Goal: Transaction & Acquisition: Obtain resource

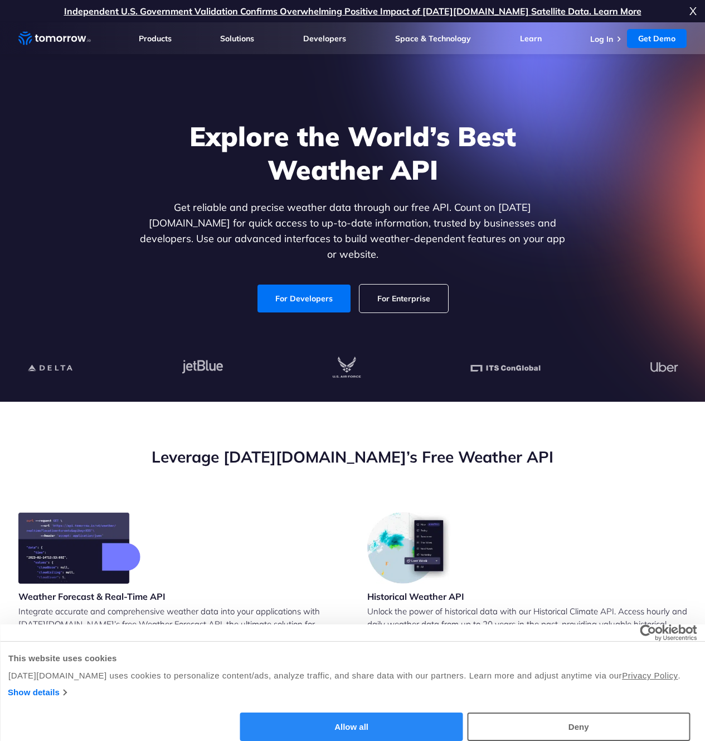
click at [463, 712] on button "Allow all" at bounding box center [351, 726] width 223 height 28
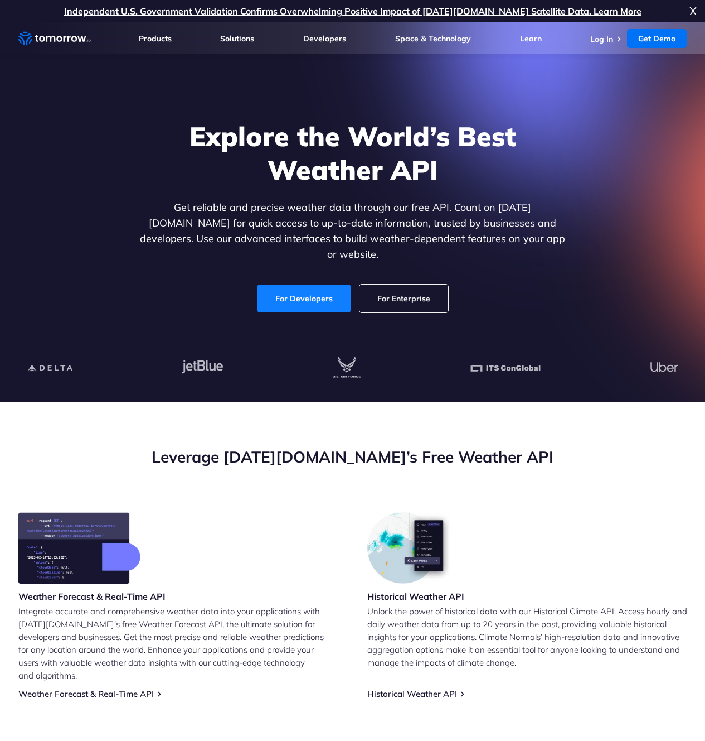
click at [309, 289] on link "For Developers" at bounding box center [304, 298] width 93 height 28
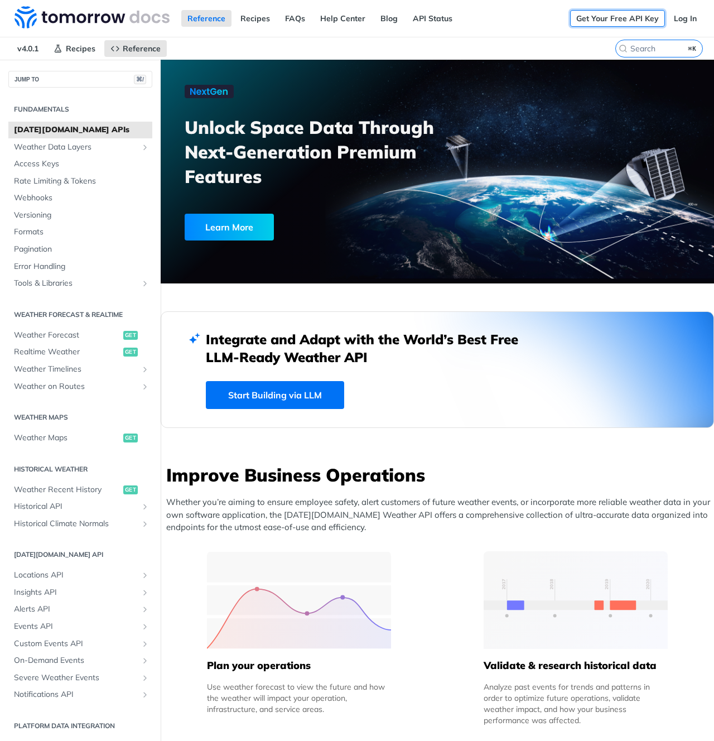
click at [597, 14] on link "Get Your Free API Key" at bounding box center [617, 18] width 95 height 17
click at [676, 22] on link "Log In" at bounding box center [685, 18] width 35 height 17
